Goal: Task Accomplishment & Management: Use online tool/utility

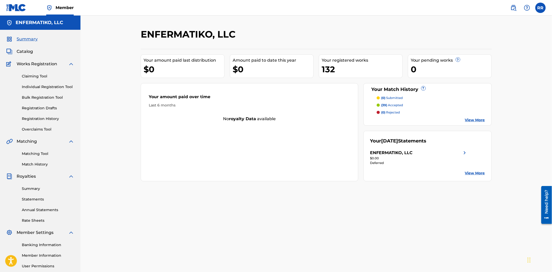
click at [37, 76] on link "Claiming Tool" at bounding box center [48, 76] width 52 height 5
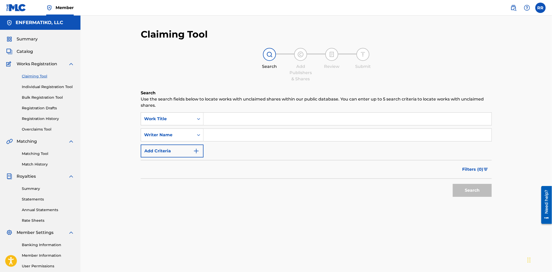
click at [224, 118] on input "Search Form" at bounding box center [347, 119] width 288 height 12
click at [453, 184] on button "Search" at bounding box center [472, 190] width 39 height 13
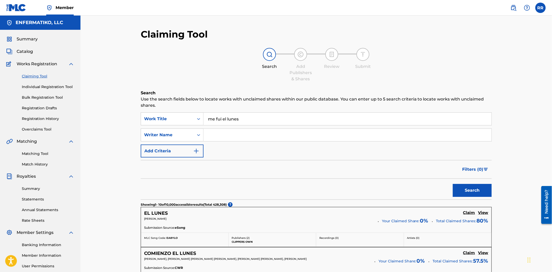
click at [242, 123] on input "me fui el lunes" at bounding box center [347, 119] width 288 height 12
type input "me fui el lunes y vine el martes"
click at [453, 184] on button "Search" at bounding box center [472, 190] width 39 height 13
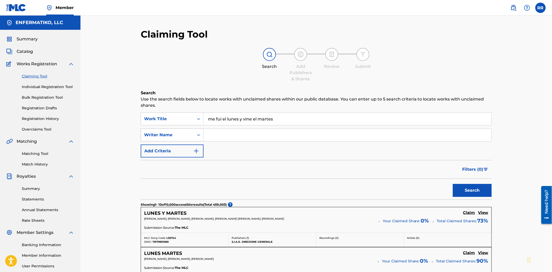
click at [179, 139] on div "Writer Name" at bounding box center [167, 135] width 53 height 10
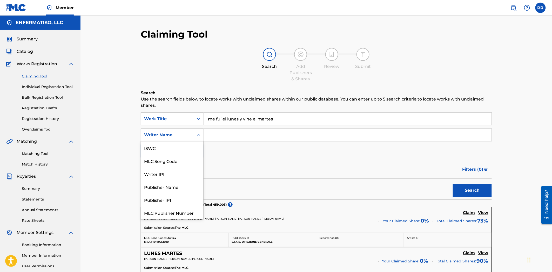
scroll to position [13, 0]
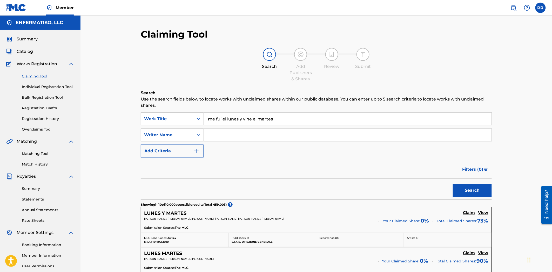
click at [228, 138] on input "Search Form" at bounding box center [347, 135] width 288 height 12
type input "[PERSON_NAME]"
click at [453, 184] on button "Search" at bounding box center [472, 190] width 39 height 13
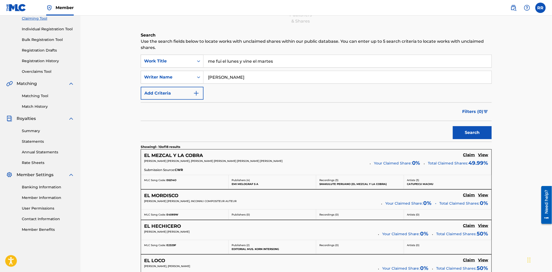
scroll to position [0, 0]
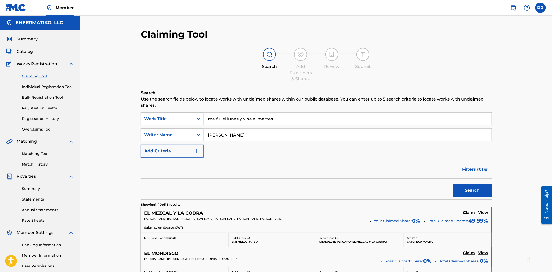
click at [200, 148] on button "Add Criteria" at bounding box center [172, 151] width 63 height 13
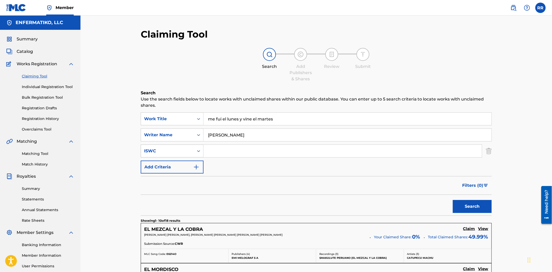
click at [197, 151] on icon "Search Form" at bounding box center [198, 151] width 5 height 5
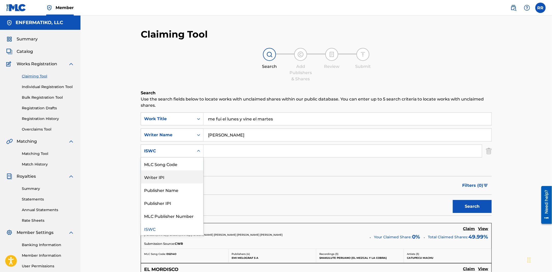
click at [240, 135] on input "[PERSON_NAME]" at bounding box center [347, 135] width 288 height 12
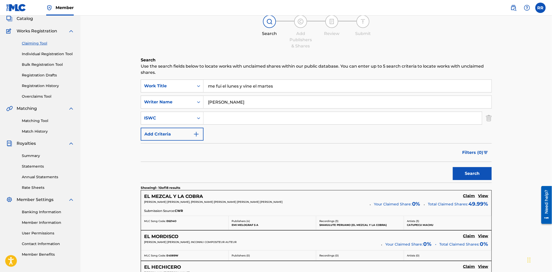
scroll to position [29, 0]
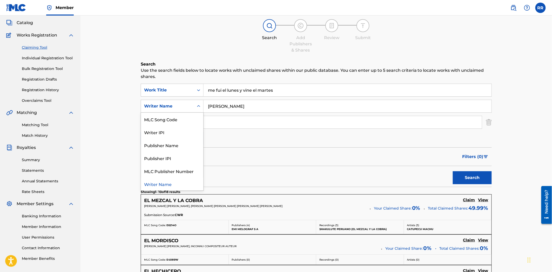
click at [184, 112] on div "Writer Name" at bounding box center [172, 106] width 63 height 13
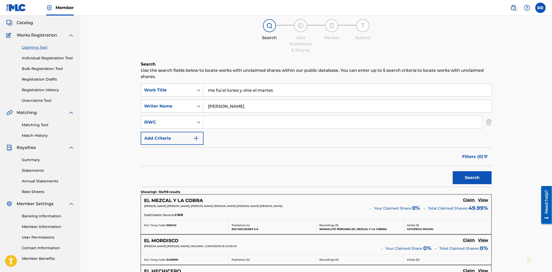
click at [240, 105] on input "[PERSON_NAME]" at bounding box center [347, 106] width 288 height 12
drag, startPoint x: 276, startPoint y: 90, endPoint x: 158, endPoint y: 82, distance: 118.1
click at [467, 176] on button "Search" at bounding box center [472, 178] width 39 height 13
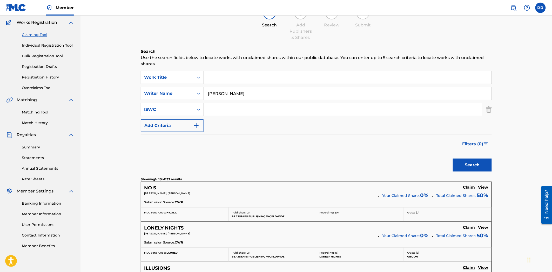
scroll to position [0, 0]
